Goal: Information Seeking & Learning: Learn about a topic

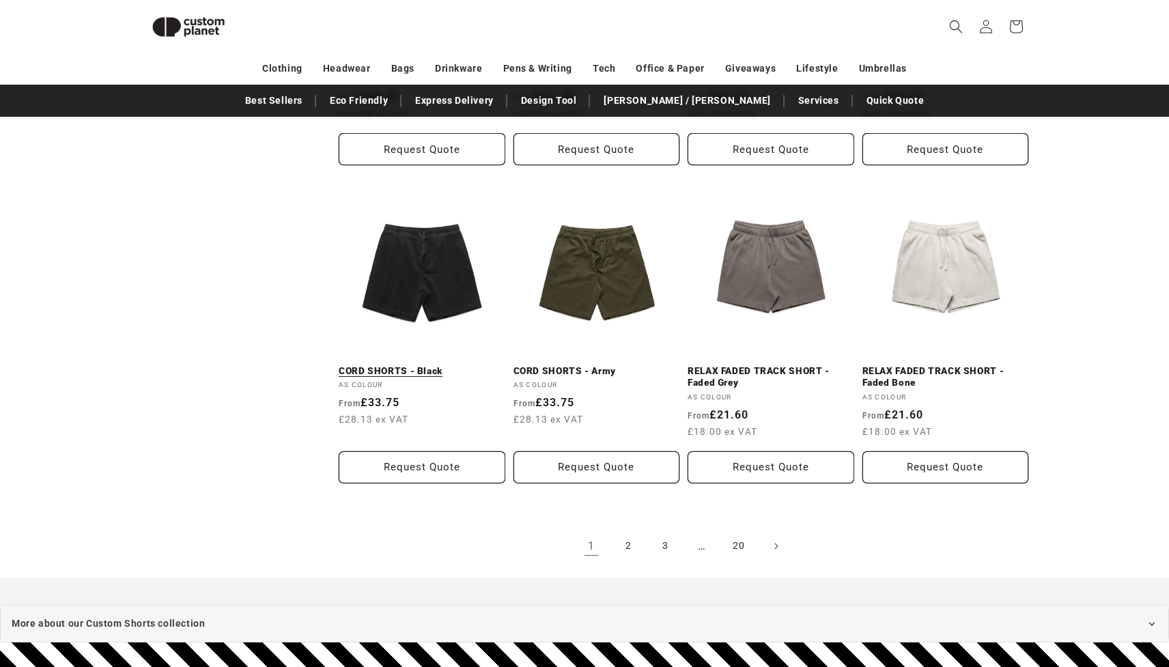
scroll to position [1521, 0]
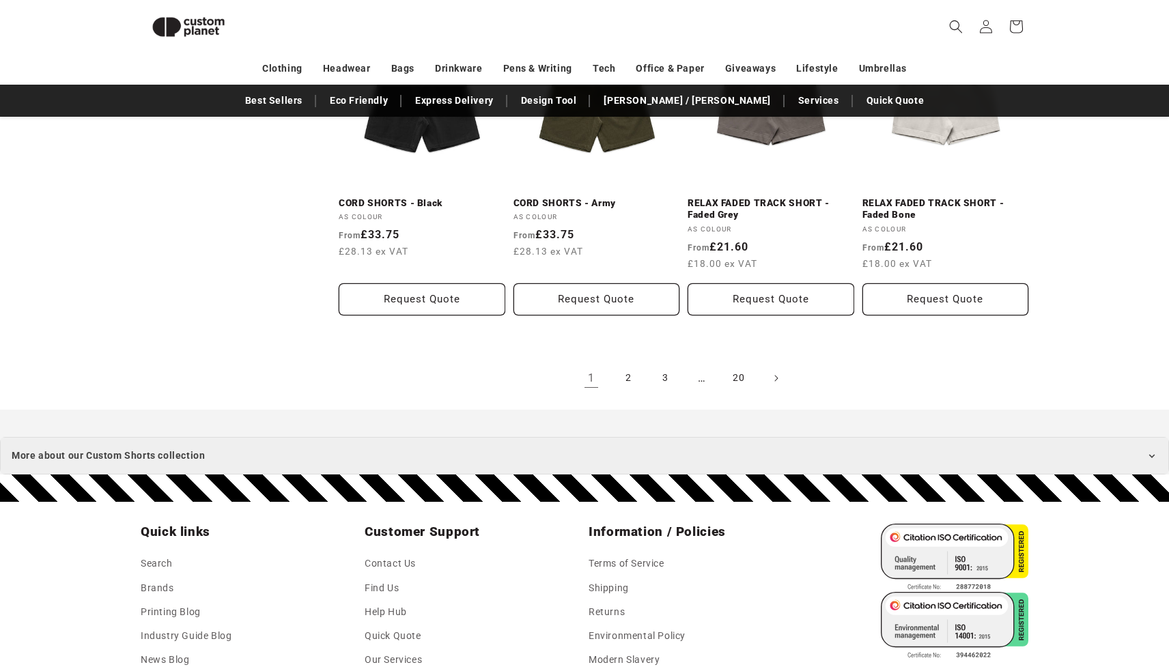
click at [181, 463] on summary "More about our Custom Shorts collection" at bounding box center [584, 456] width 1169 height 38
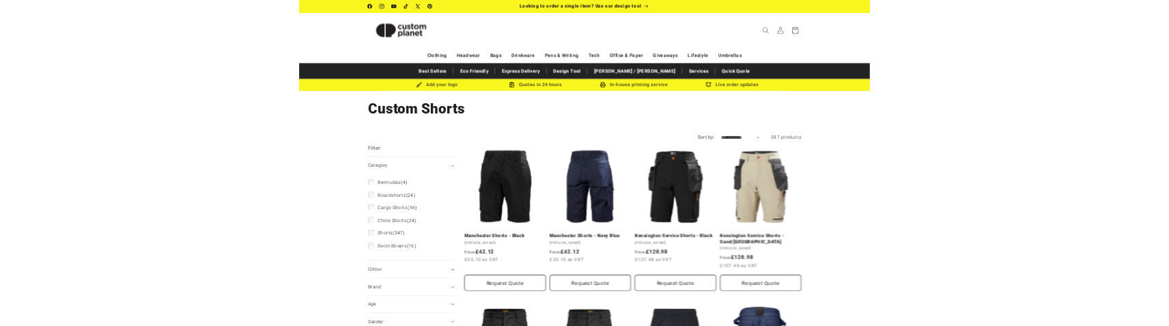
scroll to position [0, 0]
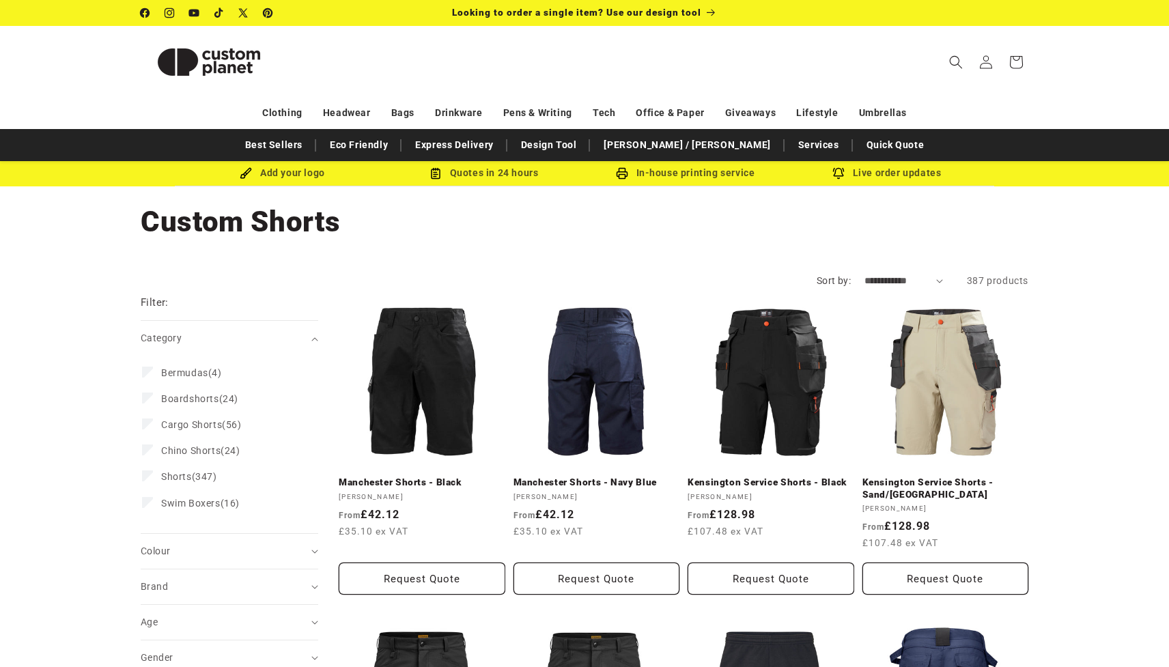
click at [146, 219] on h1 "Collection: Custom Shorts" at bounding box center [585, 222] width 888 height 37
click at [177, 218] on h1 "Collection: Custom Shorts" at bounding box center [585, 222] width 888 height 37
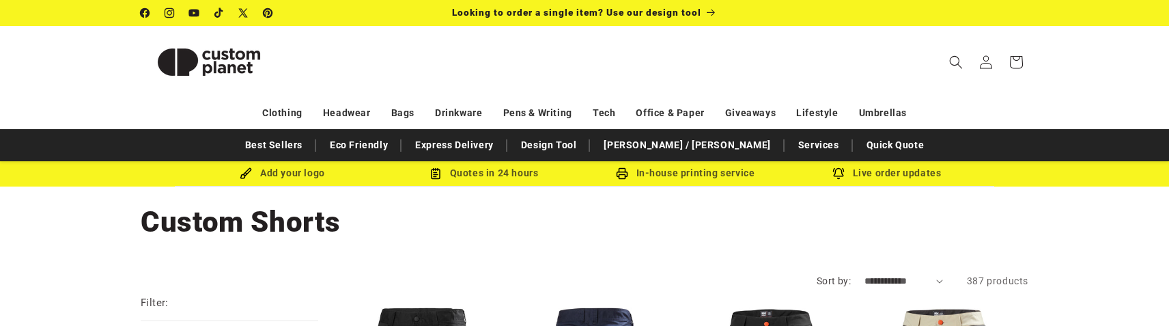
click at [176, 223] on h1 "Collection: Custom Shorts" at bounding box center [585, 222] width 888 height 37
click at [188, 219] on h1 "Collection: Custom Shorts" at bounding box center [585, 222] width 888 height 37
click at [235, 224] on h1 "Collection: Custom Shorts" at bounding box center [585, 222] width 888 height 37
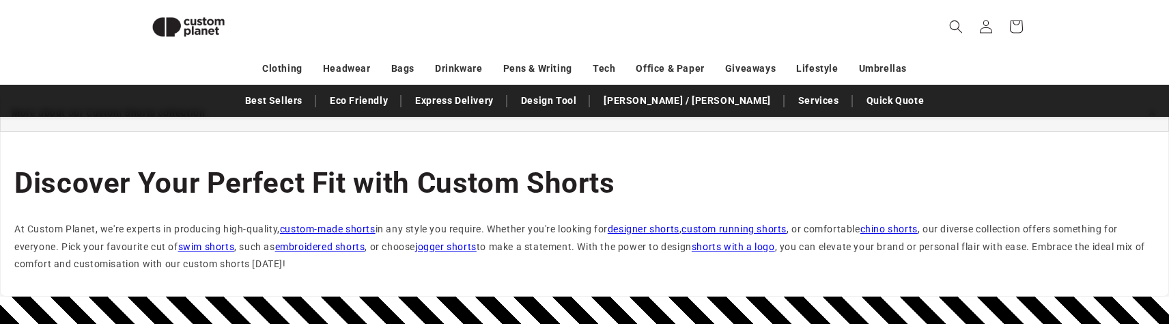
scroll to position [1889, 0]
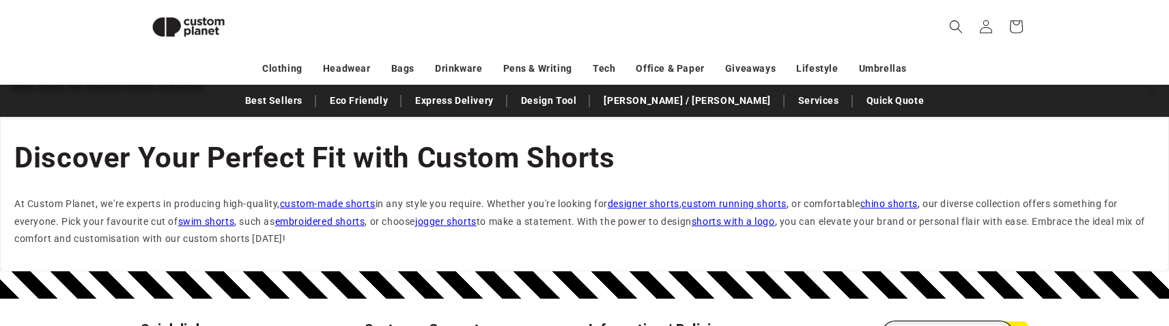
click at [184, 160] on span "Discover Your Perfect Fit with Custom Shorts" at bounding box center [314, 157] width 601 height 33
click at [161, 152] on span "Discover Your Perfect Fit with Custom Shorts" at bounding box center [314, 157] width 601 height 33
click at [107, 170] on span "Discover Your Perfect Fit with Custom Shorts" at bounding box center [314, 157] width 601 height 33
click at [135, 146] on span "Discover Your Perfect Fit with Custom Shorts" at bounding box center [314, 157] width 601 height 33
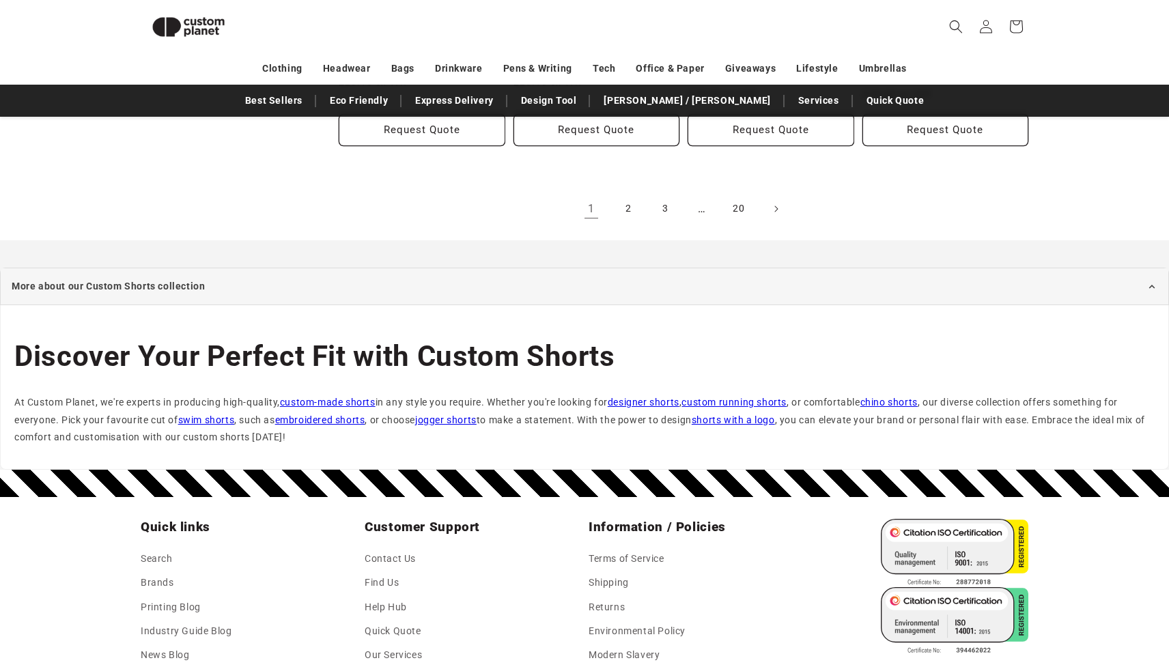
scroll to position [1608, 0]
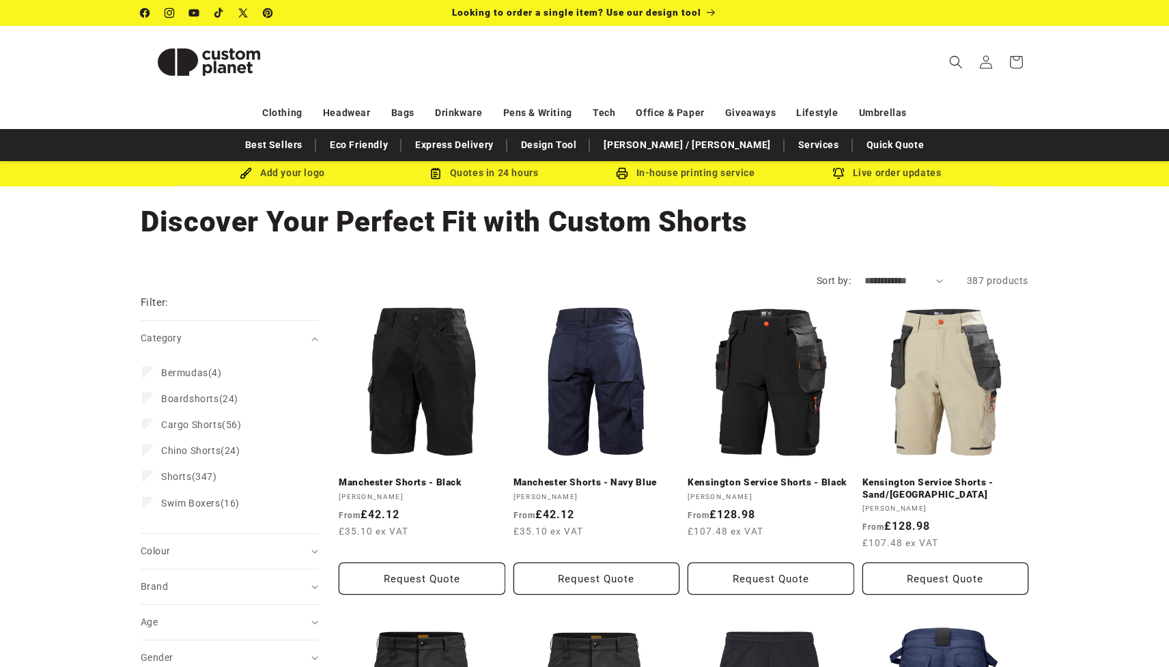
click at [482, 232] on h1 "Collection: Discover Your Perfect Fit with Custom Shorts" at bounding box center [585, 222] width 888 height 37
